Goal: Task Accomplishment & Management: Complete application form

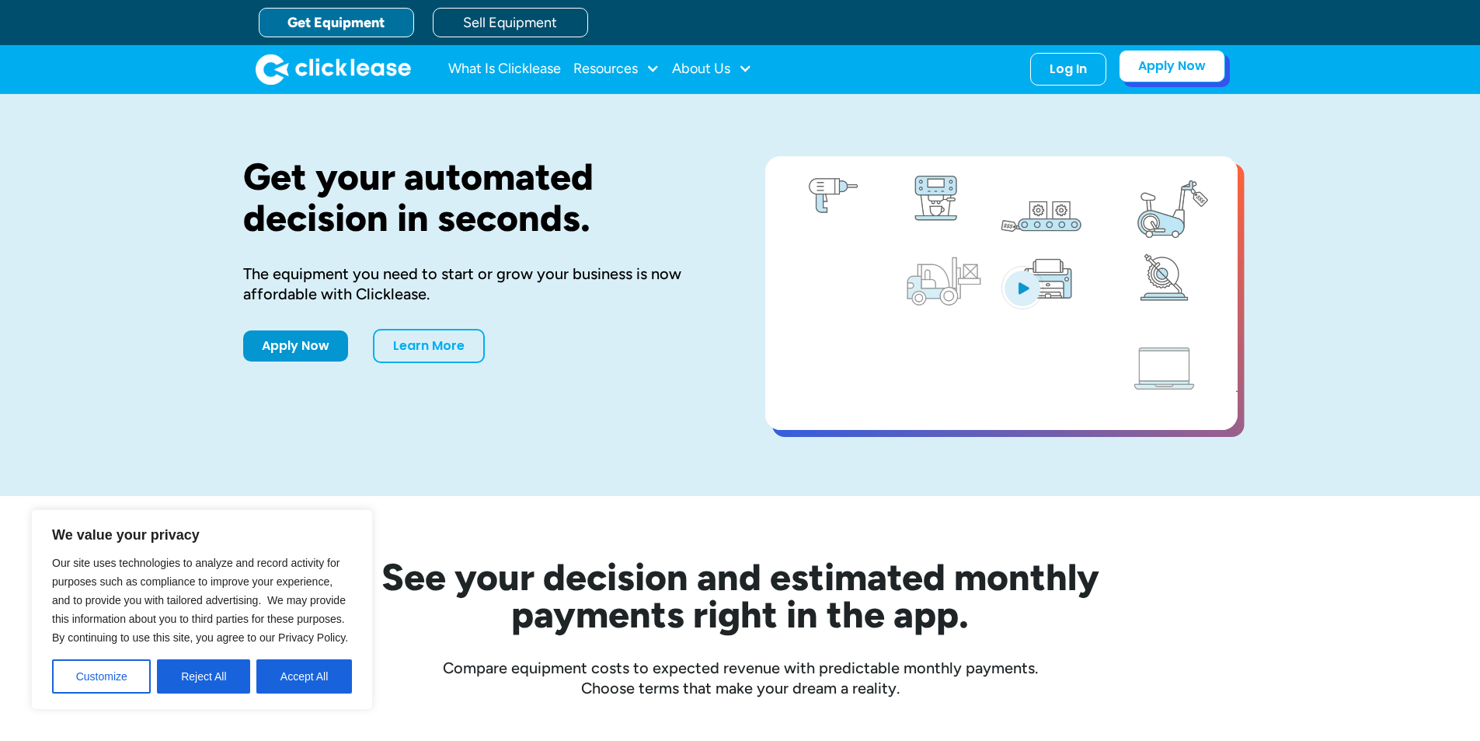
click at [1194, 68] on link "Apply Now" at bounding box center [1172, 66] width 106 height 33
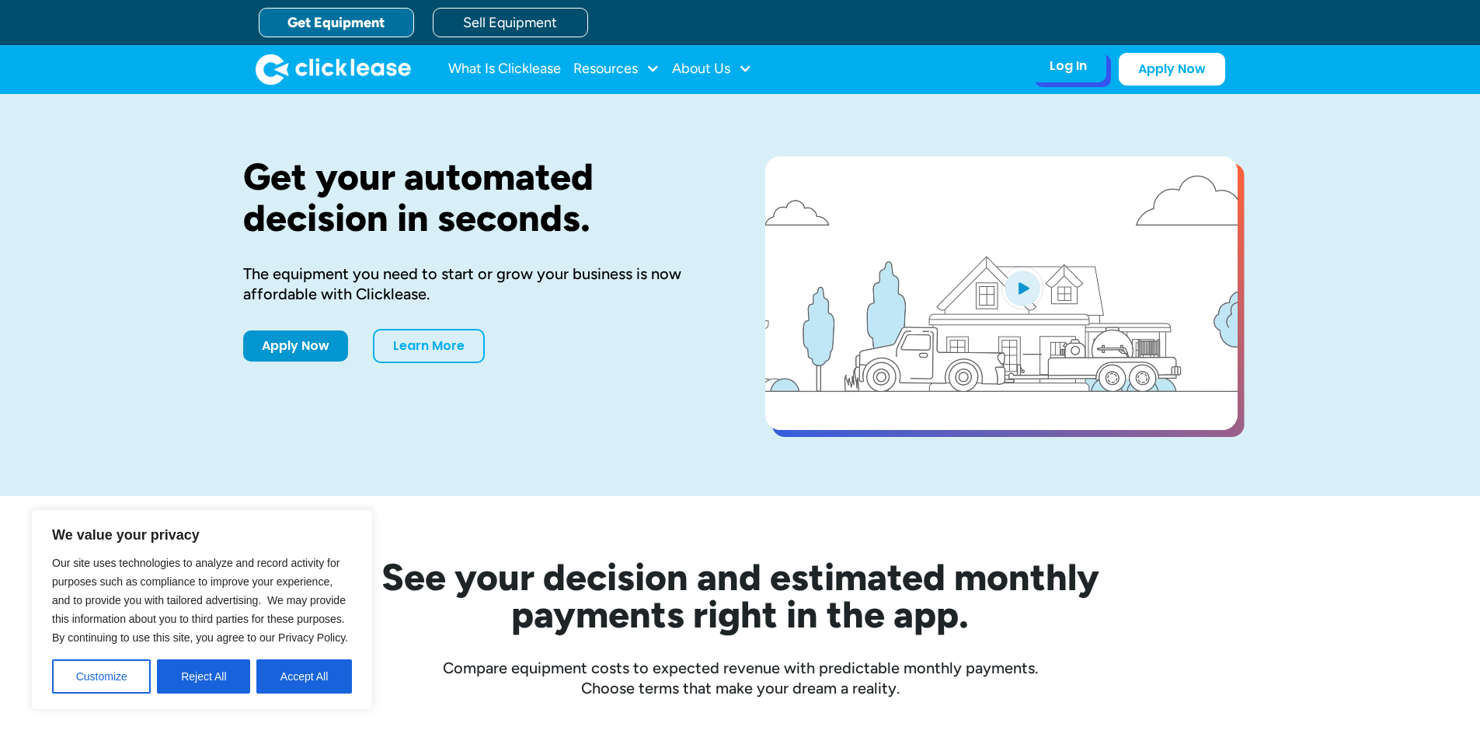
click at [1076, 64] on div "Log In" at bounding box center [1068, 66] width 37 height 16
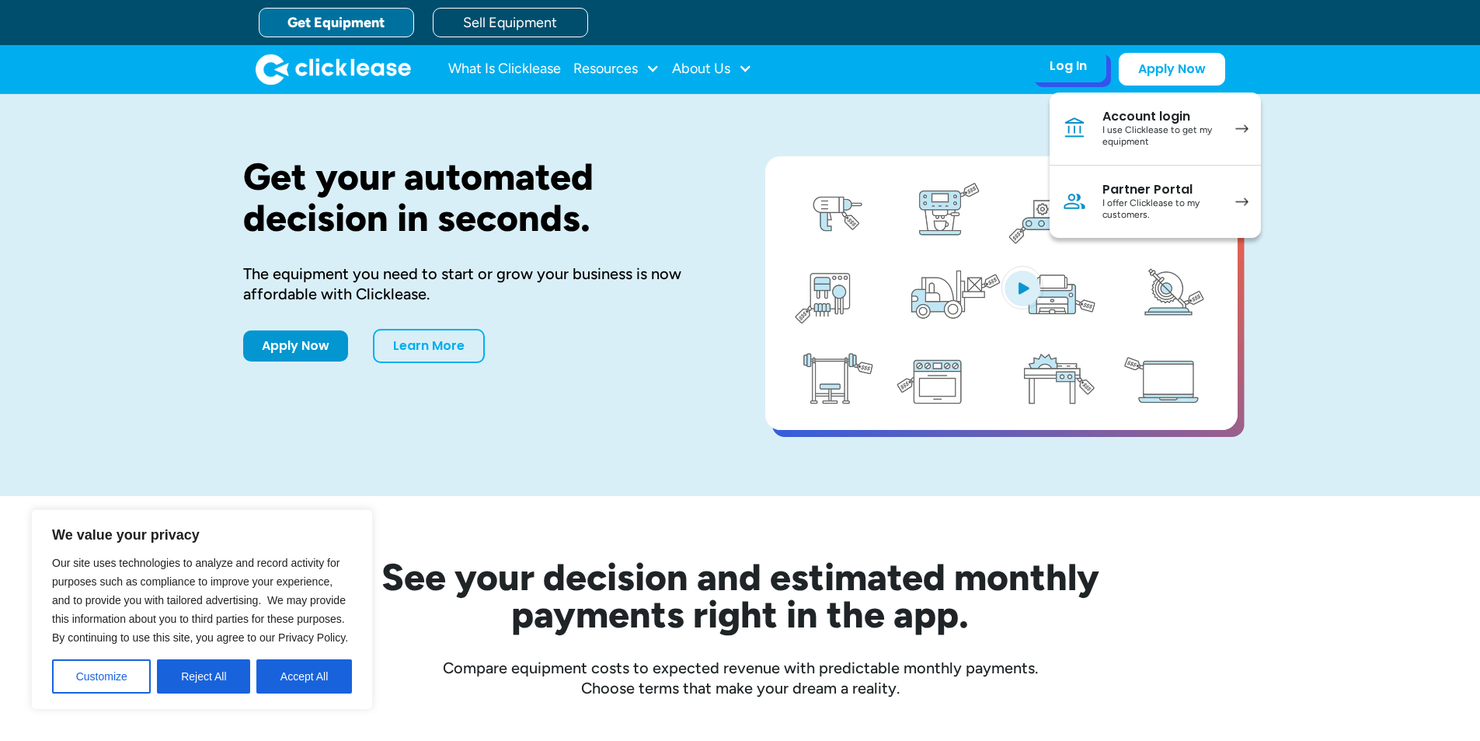
click at [1116, 187] on div "Partner Portal" at bounding box center [1161, 190] width 117 height 16
